Goal: Contribute content: Contribute content

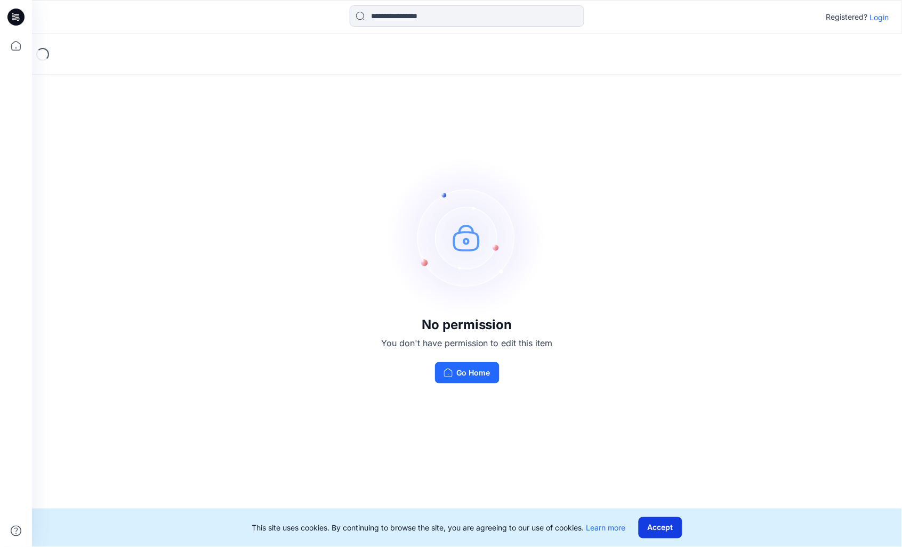
click at [664, 528] on button "Accept" at bounding box center [660, 528] width 44 height 21
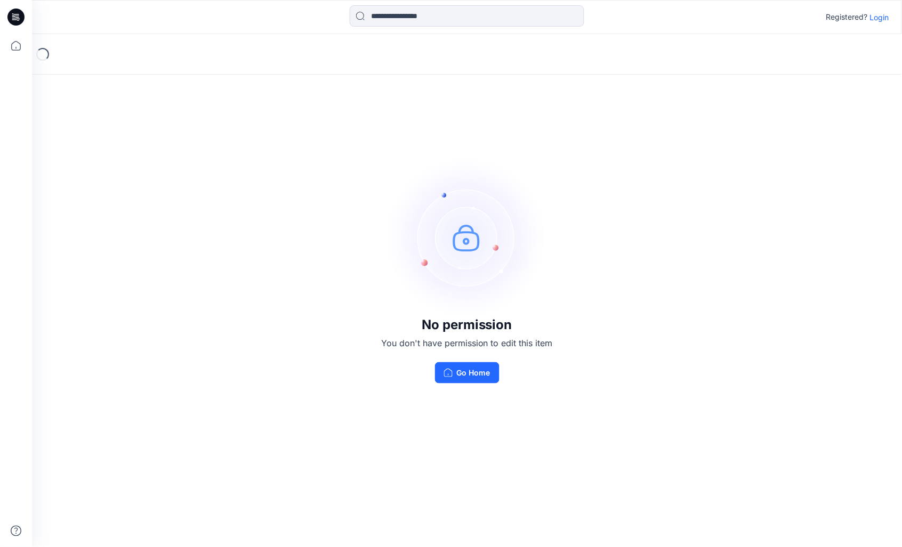
click at [880, 19] on p "Login" at bounding box center [879, 17] width 19 height 11
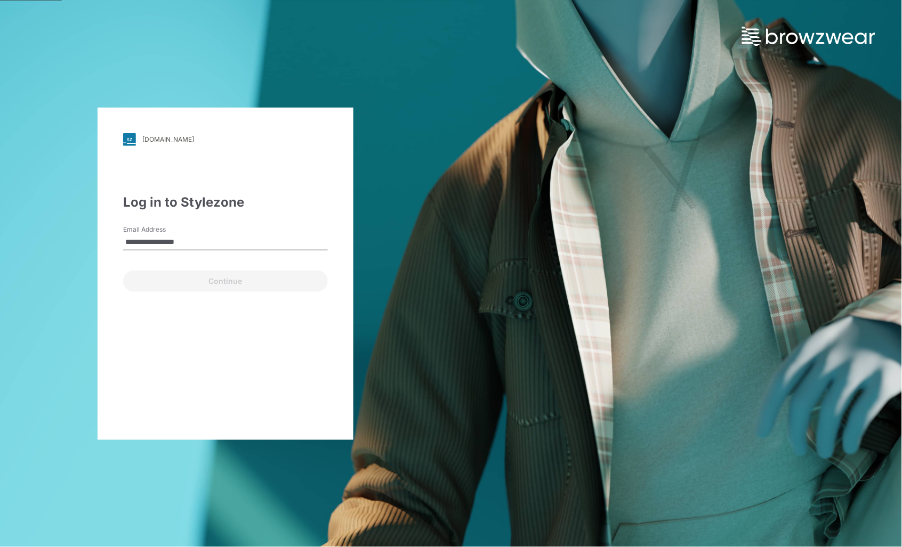
click at [225, 280] on button "Continue" at bounding box center [225, 281] width 205 height 21
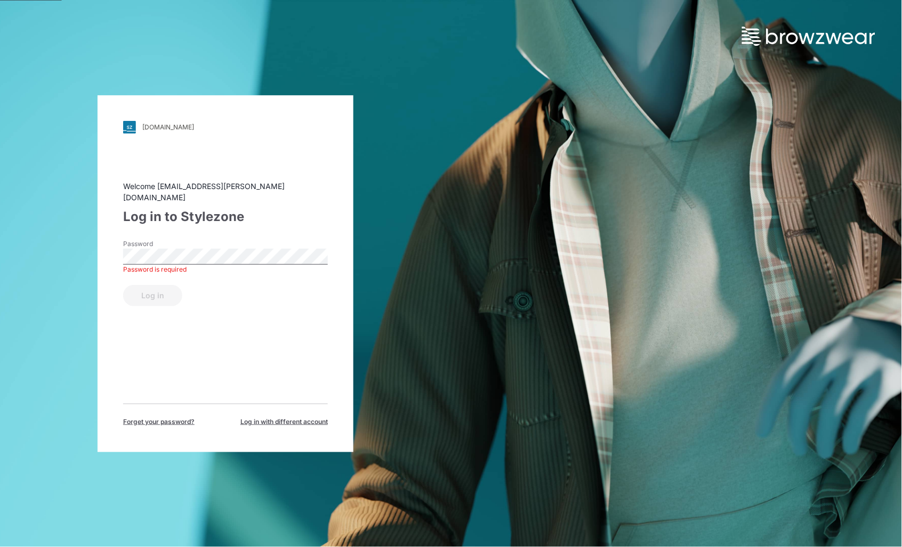
click at [152, 289] on button "Log in" at bounding box center [152, 295] width 59 height 21
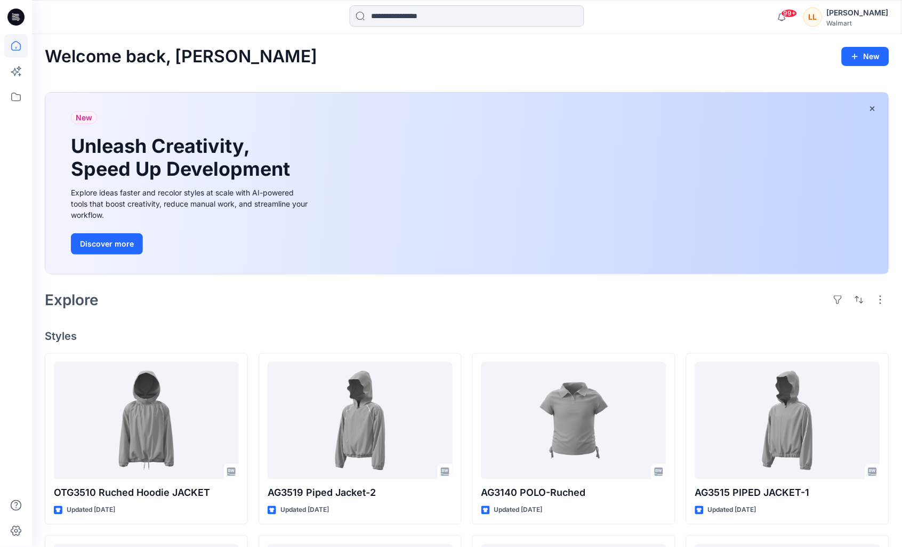
click at [418, 19] on input at bounding box center [467, 15] width 235 height 21
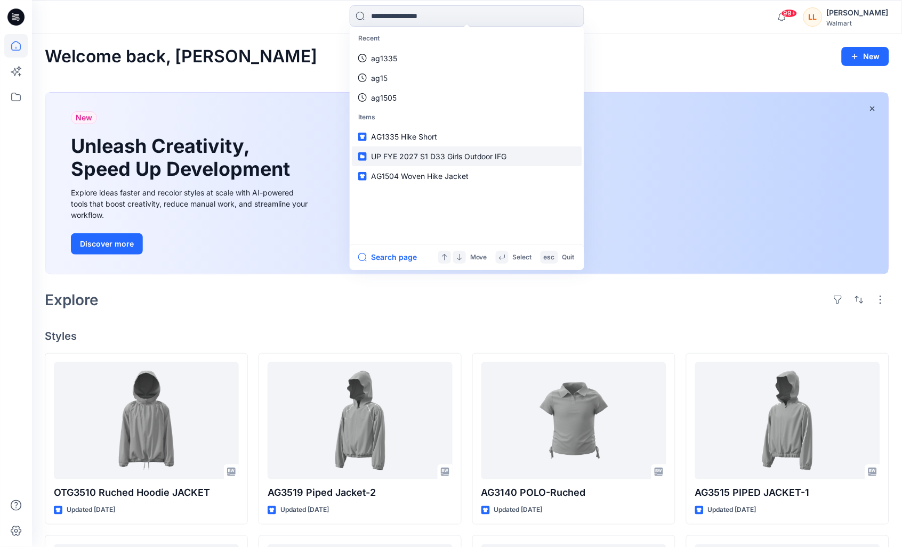
click at [539, 155] on link "UP FYE 2027 S1 D33 Girls Outdoor IFG" at bounding box center [467, 157] width 230 height 20
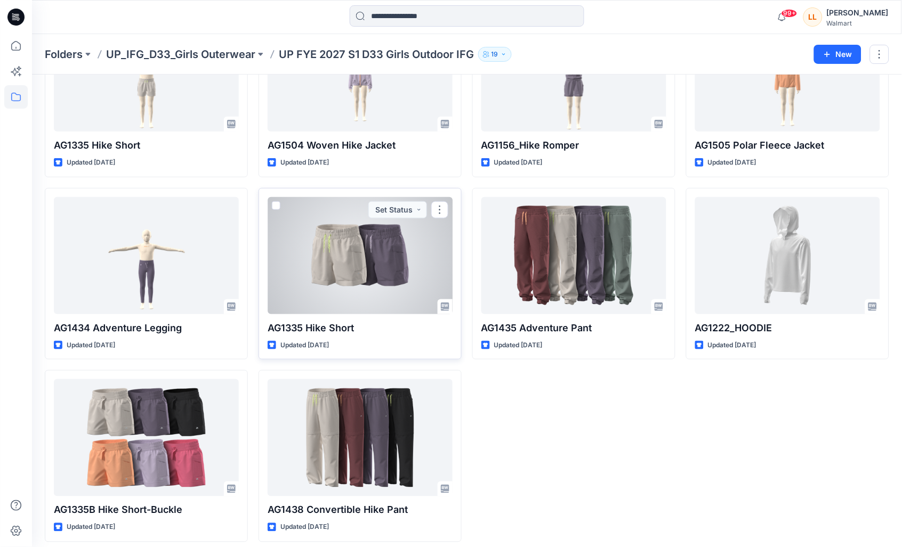
scroll to position [114, 0]
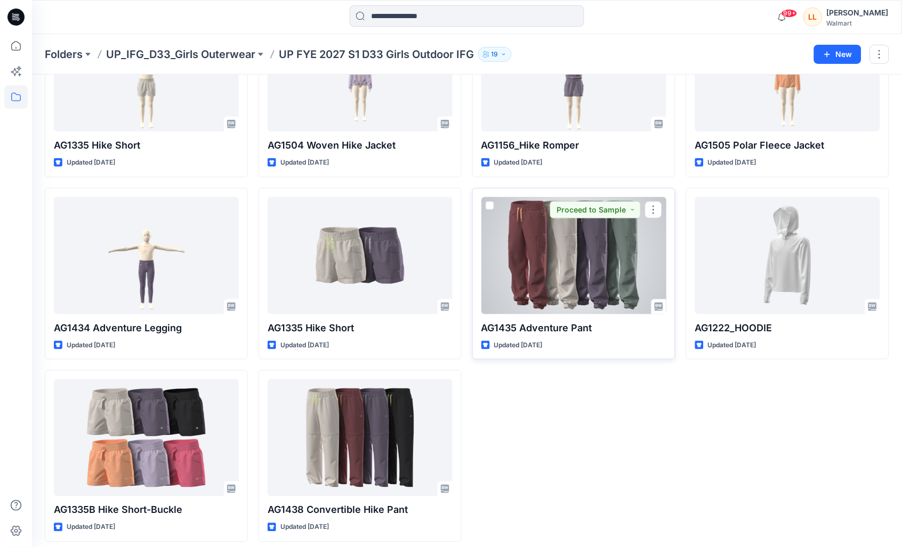
click at [622, 253] on div at bounding box center [573, 255] width 185 height 117
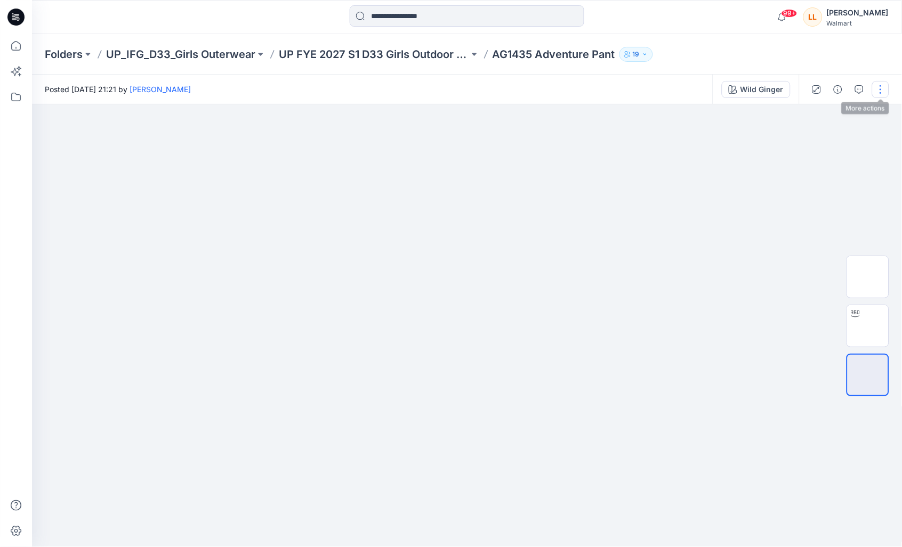
click at [878, 87] on button "button" at bounding box center [880, 89] width 17 height 17
click at [758, 147] on div at bounding box center [467, 325] width 870 height 443
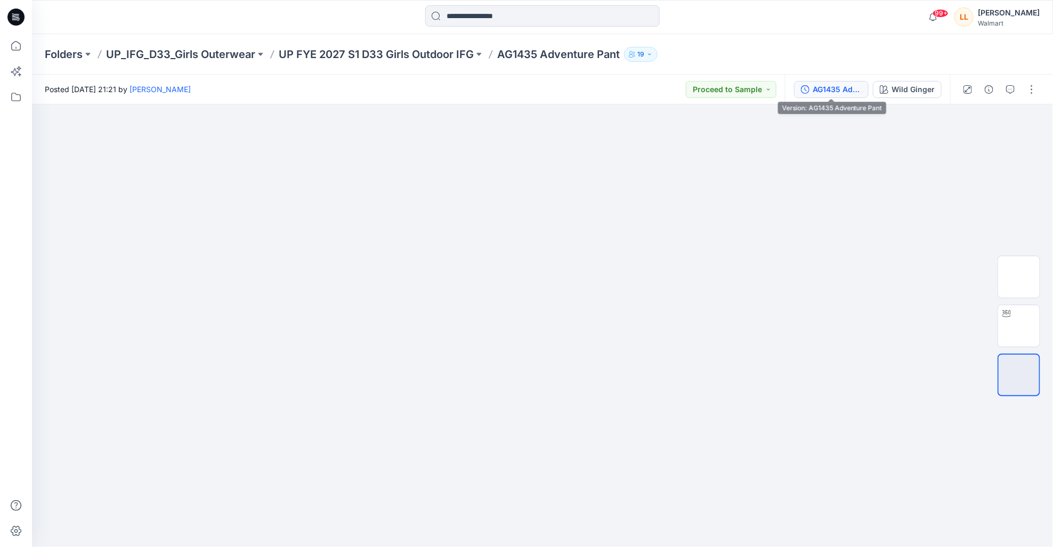
click at [843, 96] on button "AG1435 Adventure Pant" at bounding box center [831, 89] width 75 height 17
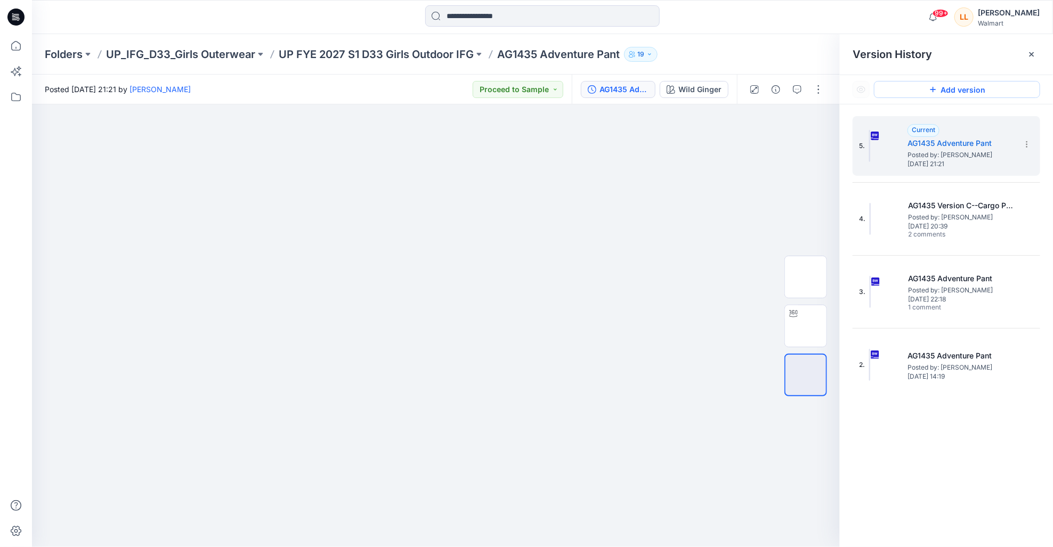
click at [901, 94] on button "Add version" at bounding box center [957, 89] width 166 height 17
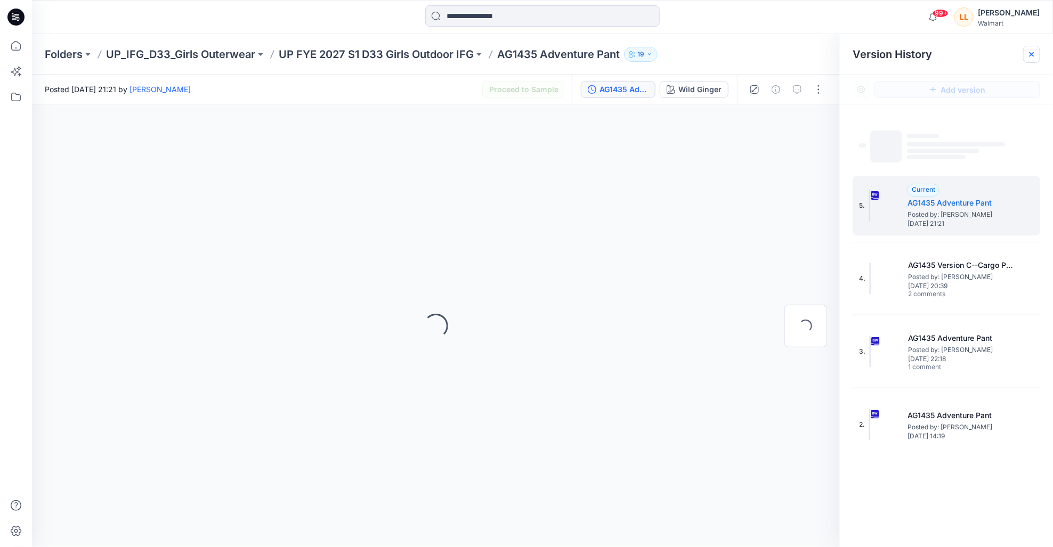
click at [901, 55] on icon at bounding box center [1032, 54] width 9 height 9
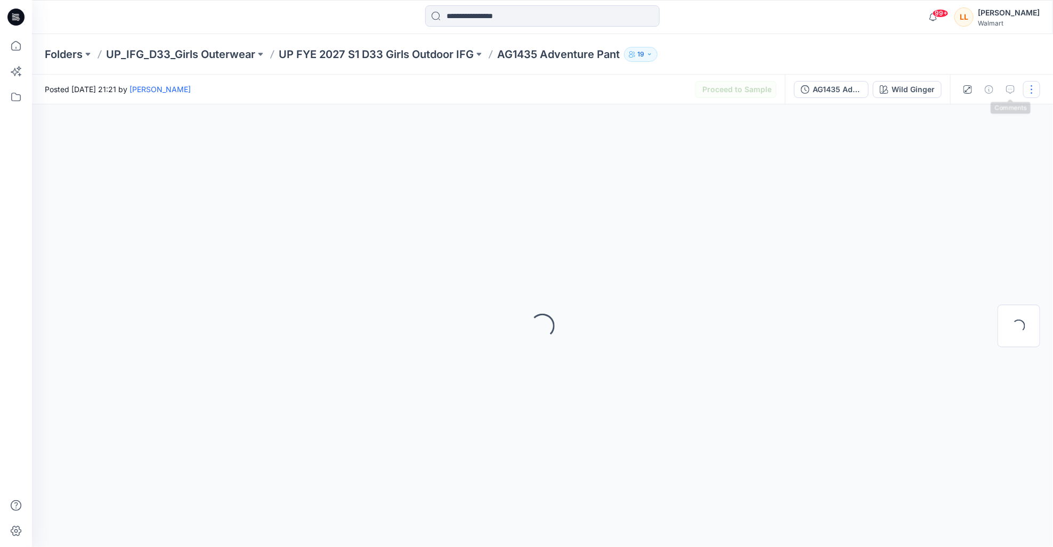
click at [901, 93] on button "button" at bounding box center [1031, 89] width 17 height 17
click at [823, 50] on div "Folders UP_IFG_D33_Girls Outerwear UP FYE 2027 S1 D33 Girls Outdoor IFG AG1435 …" at bounding box center [501, 54] width 912 height 15
click at [901, 84] on button "button" at bounding box center [1031, 89] width 17 height 17
click at [812, 249] on div "Loading..." at bounding box center [542, 325] width 1021 height 443
click at [413, 55] on p "UP FYE 2027 S1 D33 Girls Outdoor IFG" at bounding box center [376, 54] width 195 height 15
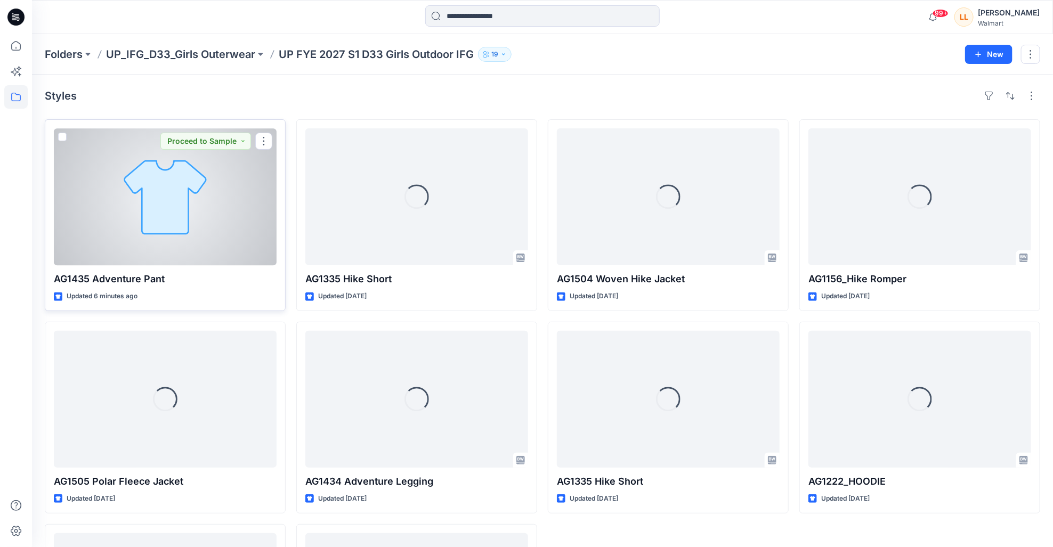
click at [216, 222] on div at bounding box center [165, 196] width 223 height 137
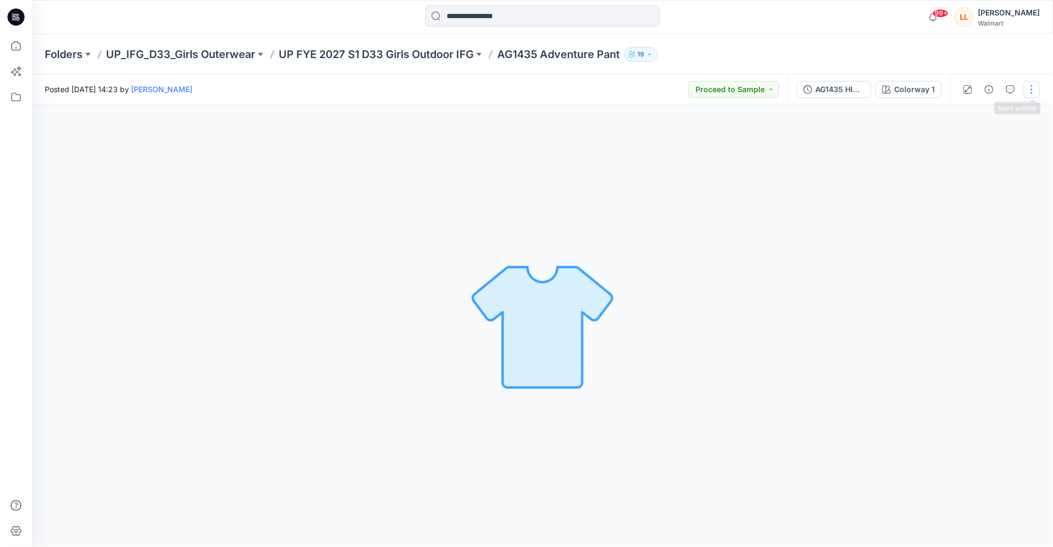
click at [901, 86] on button "button" at bounding box center [1031, 89] width 17 height 17
click at [901, 140] on p "Edit" at bounding box center [964, 144] width 13 height 11
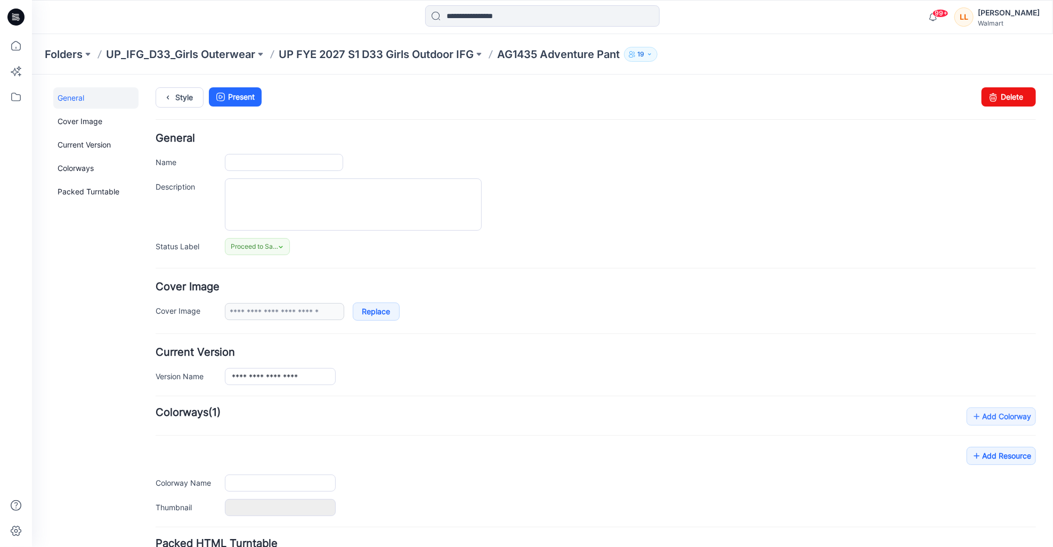
type input "**********"
type textarea "**********"
type input "**********"
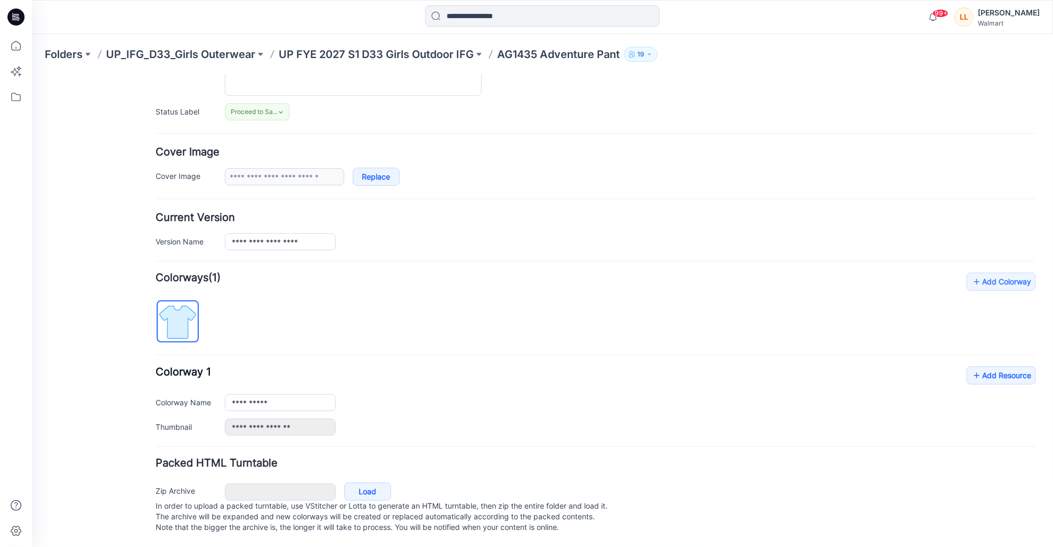
scroll to position [147, 0]
click at [350, 482] on link "Load" at bounding box center [367, 491] width 47 height 18
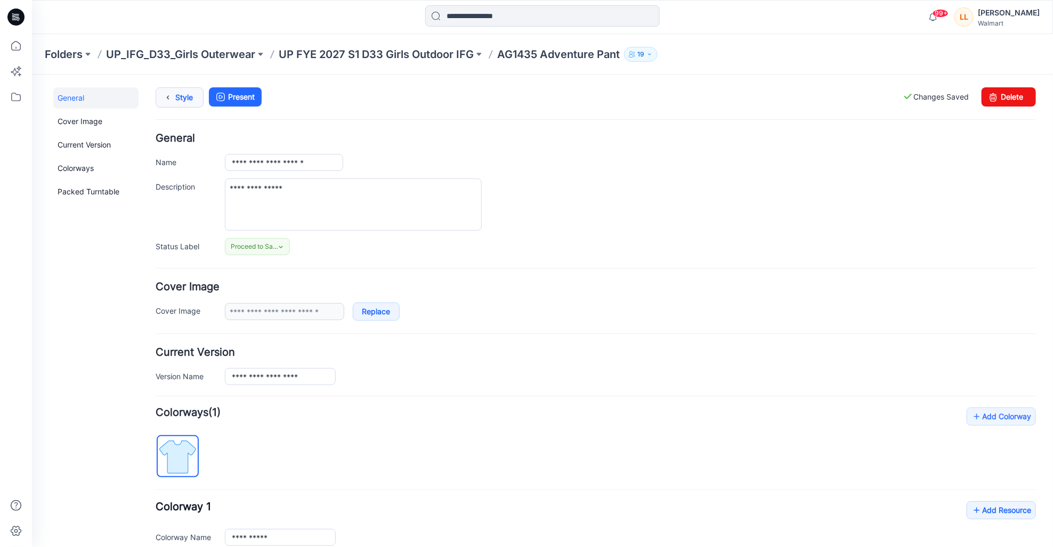
scroll to position [0, 0]
click at [153, 100] on div "**********" at bounding box center [535, 378] width 1008 height 608
click at [172, 93] on icon at bounding box center [167, 96] width 15 height 19
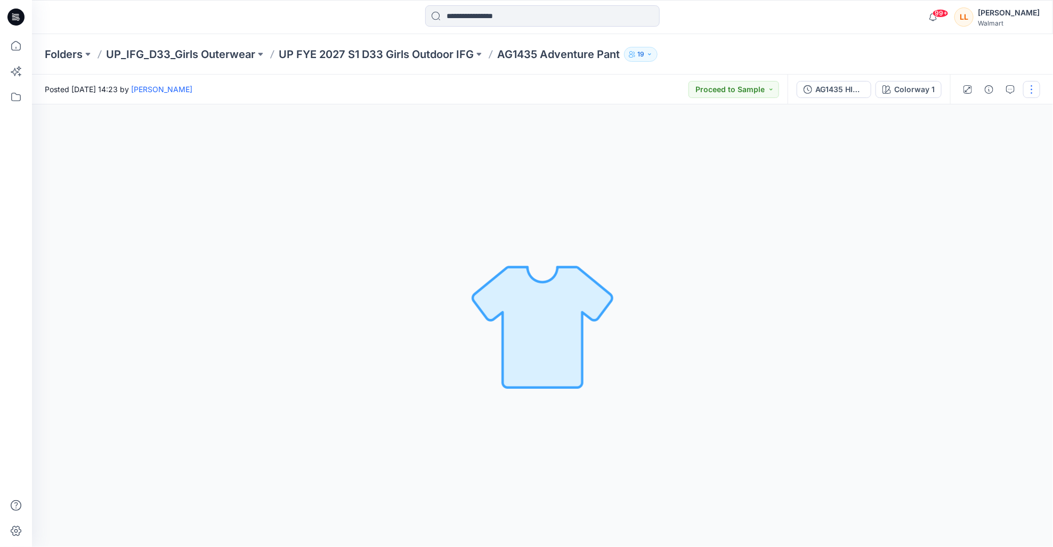
click at [1035, 88] on button "button" at bounding box center [1031, 89] width 17 height 17
click at [983, 140] on button "Edit" at bounding box center [988, 144] width 98 height 20
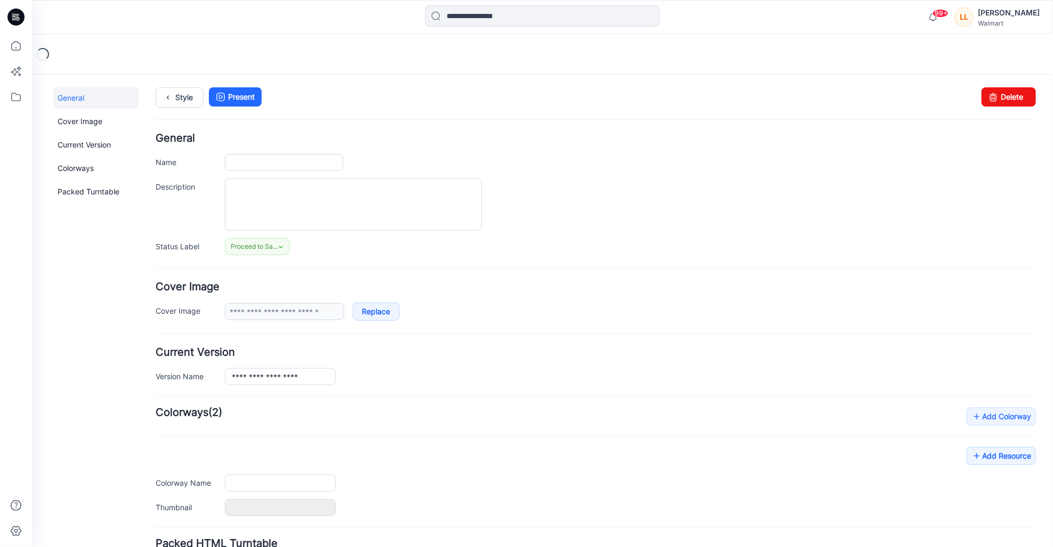
type input "**********"
type textarea "**********"
type input "**********"
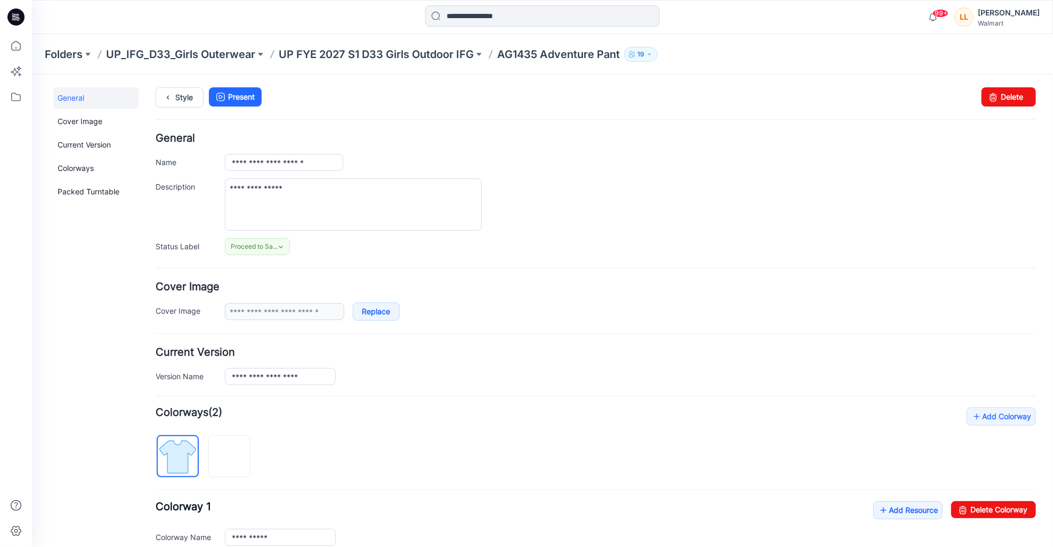
scroll to position [15, 0]
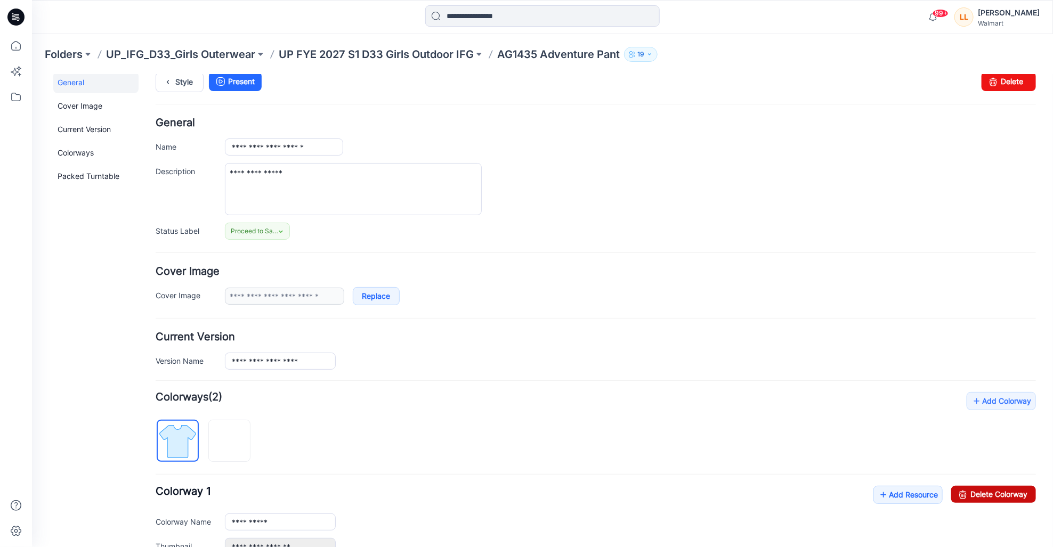
click at [967, 492] on link "Delete Colorway" at bounding box center [993, 494] width 85 height 17
type input "**********"
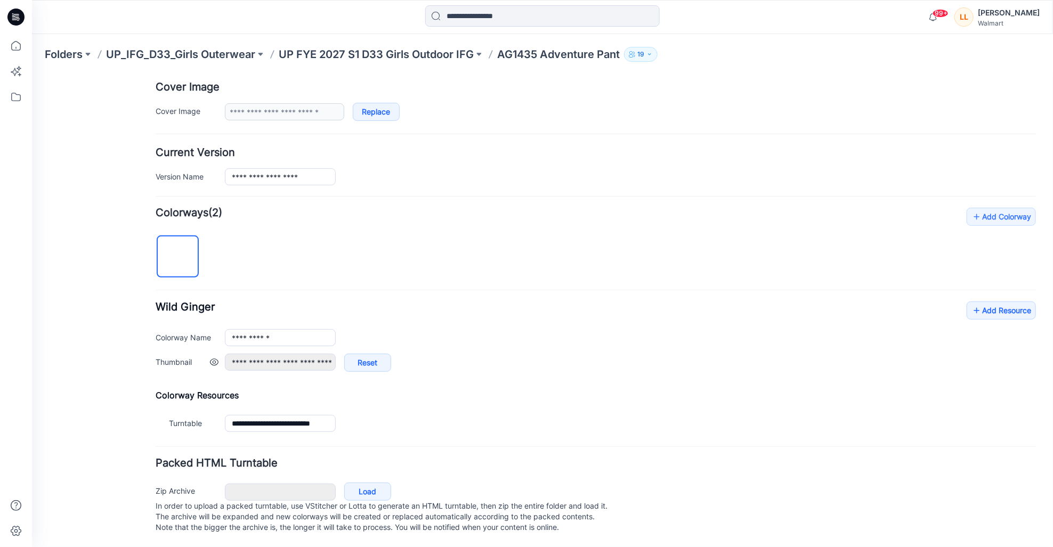
scroll to position [0, 0]
click at [988, 302] on link "Add Resource" at bounding box center [1000, 310] width 69 height 18
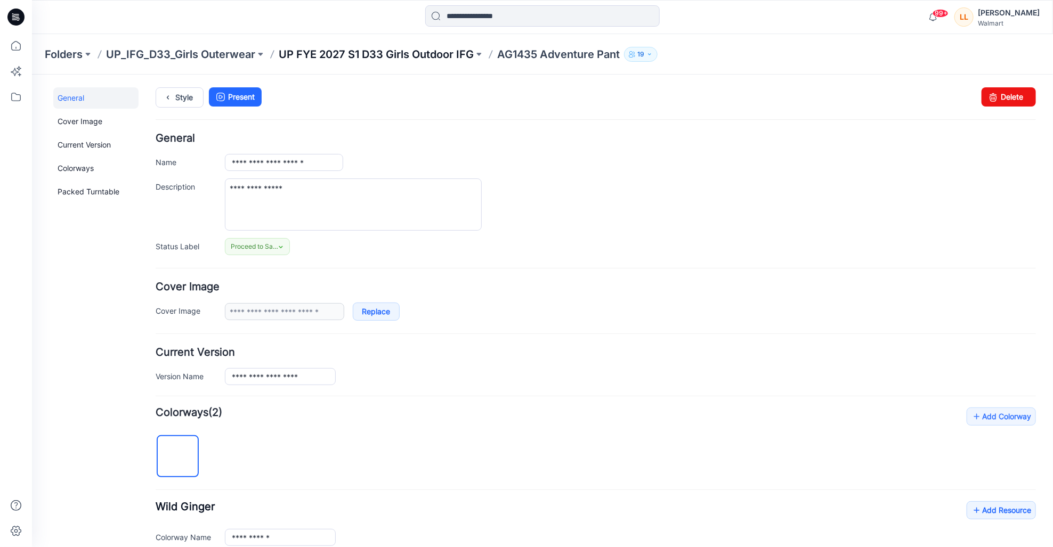
click at [421, 53] on p "UP FYE 2027 S1 D33 Girls Outdoor IFG" at bounding box center [376, 54] width 195 height 15
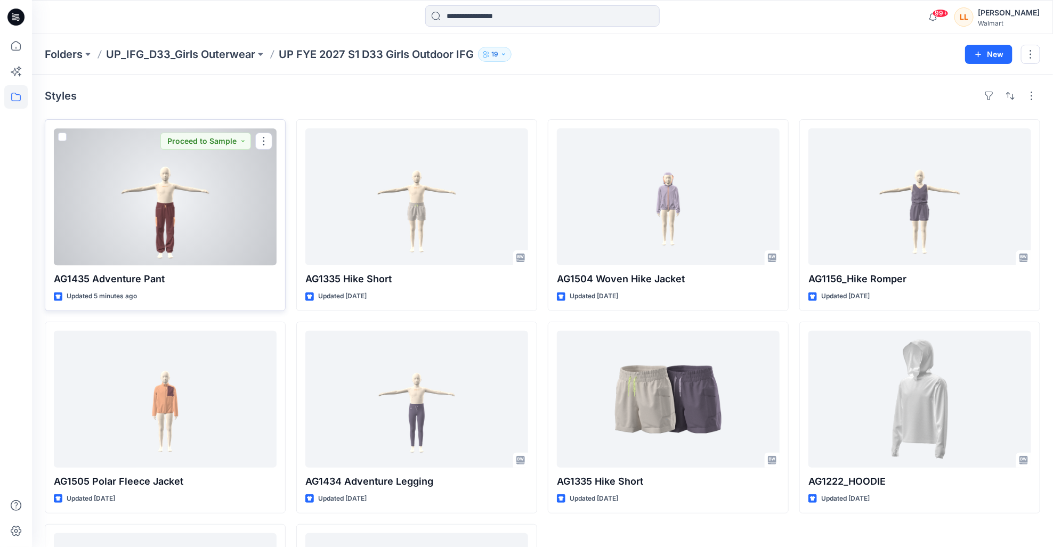
click at [192, 195] on div at bounding box center [165, 196] width 223 height 137
